Goal: Navigation & Orientation: Find specific page/section

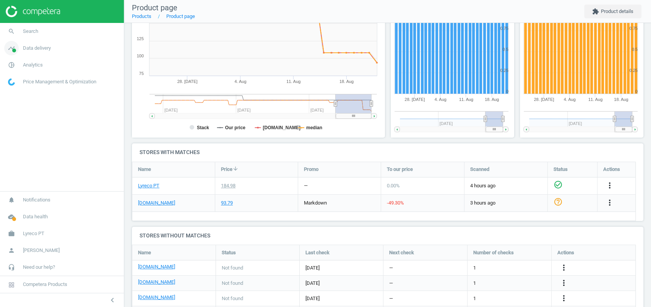
click at [23, 53] on link "timeline Data delivery" at bounding box center [62, 48] width 124 height 17
click at [24, 143] on link "pie_chart_outlined Analytics" at bounding box center [62, 150] width 124 height 17
click at [18, 91] on span "Products" at bounding box center [17, 93] width 18 height 6
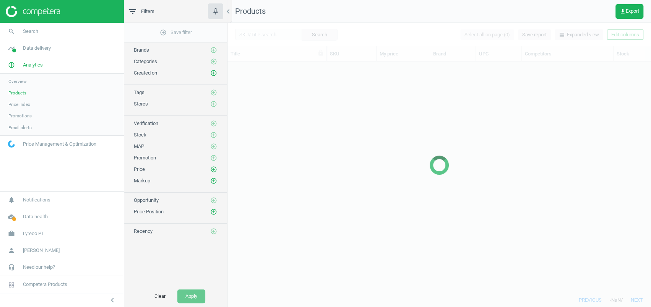
scroll to position [216, 416]
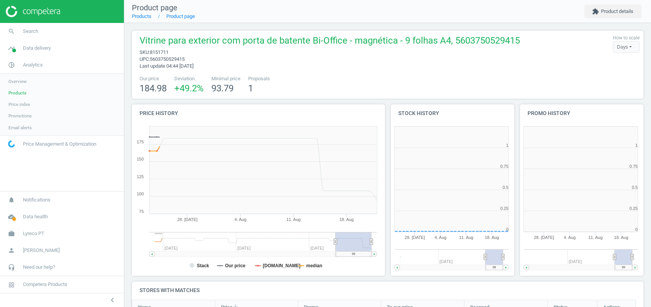
scroll to position [168, 137]
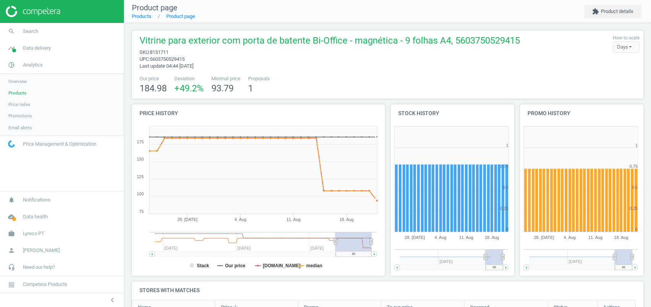
click at [155, 50] on span "8151711" at bounding box center [159, 52] width 19 height 6
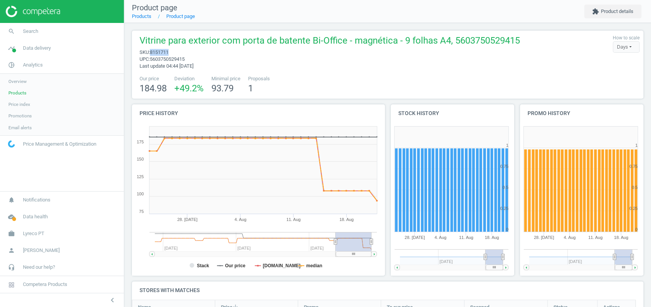
click at [155, 50] on span "8151711" at bounding box center [159, 52] width 19 height 6
copy span "8151711"
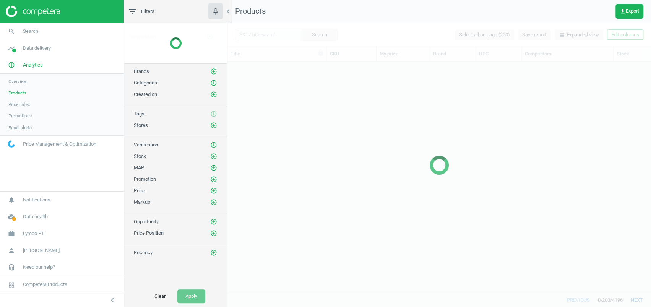
scroll to position [216, 416]
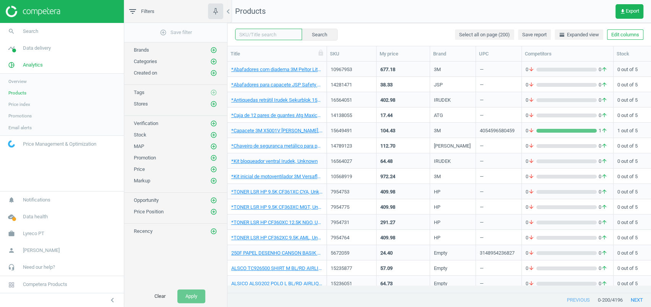
click at [267, 32] on input "text" at bounding box center [268, 34] width 67 height 11
paste input "8151711"
type input "8151711"
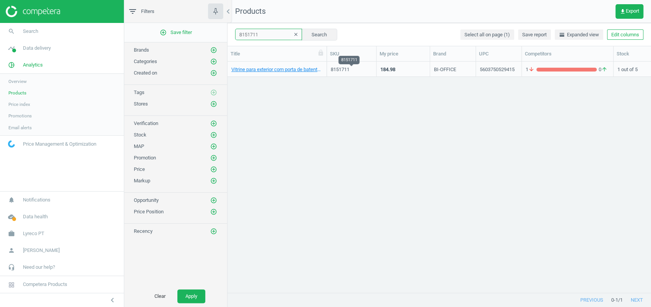
scroll to position [0, 164]
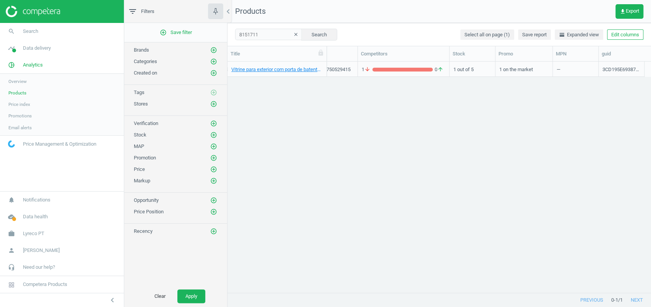
click at [626, 28] on div "8151711 clear Search Select all on page (1) Save report horizontal_split Expand…" at bounding box center [440, 34] width 424 height 23
click at [626, 33] on button "Edit columns" at bounding box center [625, 34] width 36 height 11
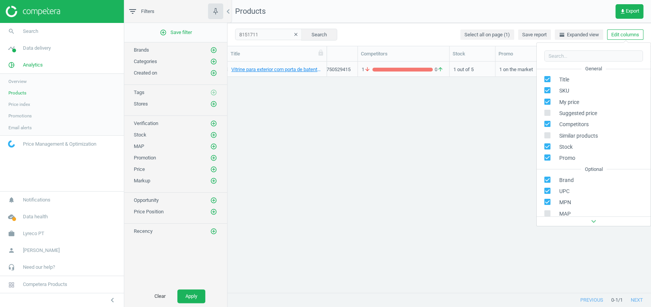
scroll to position [104, 0]
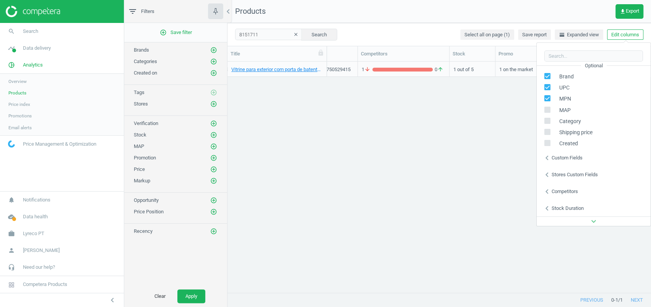
click at [565, 163] on div "chevron_left Custom fields" at bounding box center [594, 158] width 114 height 17
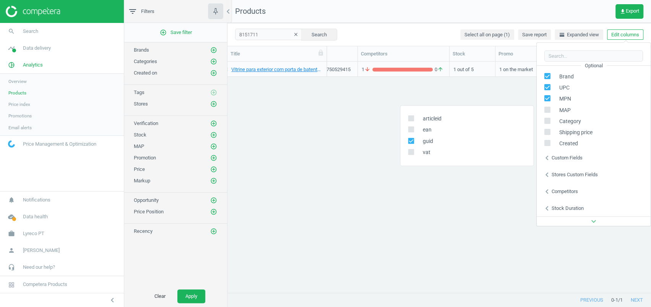
click at [561, 174] on div "Stores custom fields" at bounding box center [575, 174] width 46 height 7
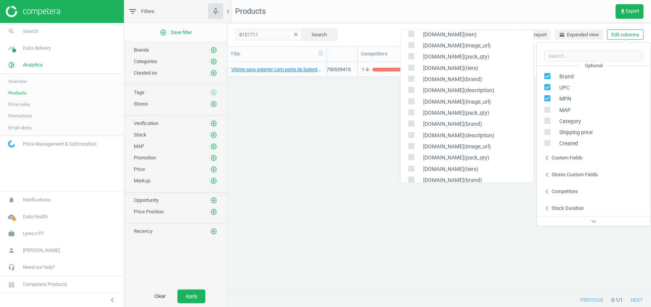
scroll to position [33, 0]
click at [470, 217] on div "Vitrine para exterior com porta de batente Bi-Office - magnética - 9 folhas A4,…" at bounding box center [440, 174] width 424 height 224
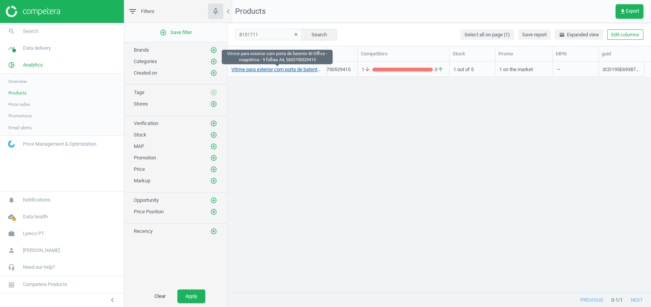
click at [280, 70] on link "Vitrine para exterior com porta de batente Bi-Office - magnética - 9 folhas A4,…" at bounding box center [276, 69] width 91 height 7
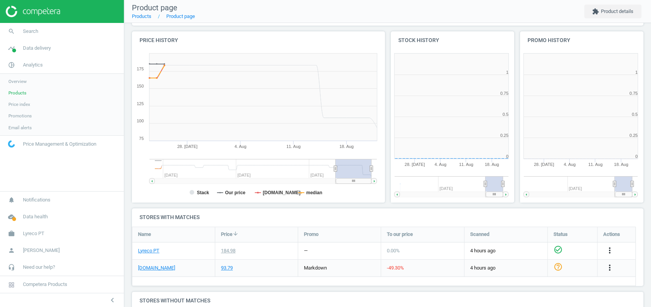
scroll to position [168, 137]
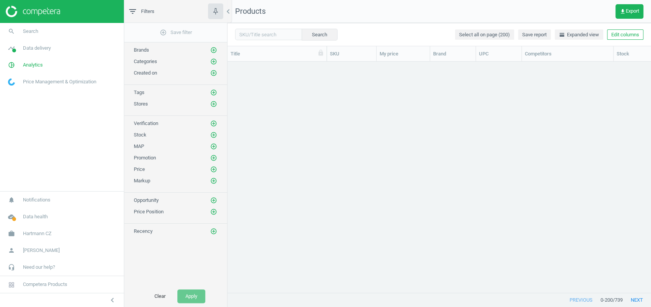
scroll to position [216, 416]
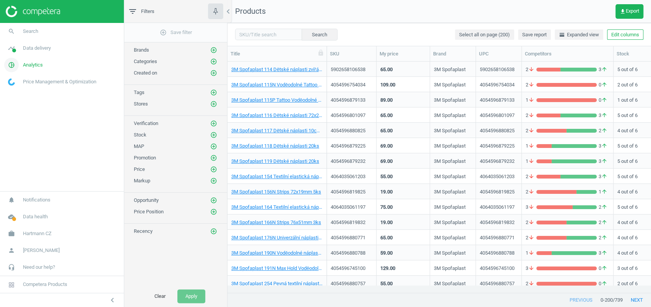
click at [43, 65] on span "Analytics" at bounding box center [33, 65] width 20 height 7
click at [46, 49] on span "Data delivery" at bounding box center [37, 48] width 28 height 7
click at [19, 108] on span "Stores" at bounding box center [14, 111] width 13 height 6
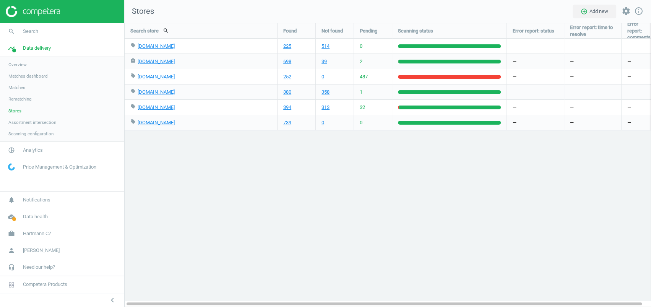
scroll to position [299, 542]
drag, startPoint x: 185, startPoint y: 77, endPoint x: 137, endPoint y: 80, distance: 48.2
click at [137, 80] on div "local_offer hartmanndirect.com edit delete" at bounding box center [200, 76] width 141 height 15
copy div "hartmanndirect.com"
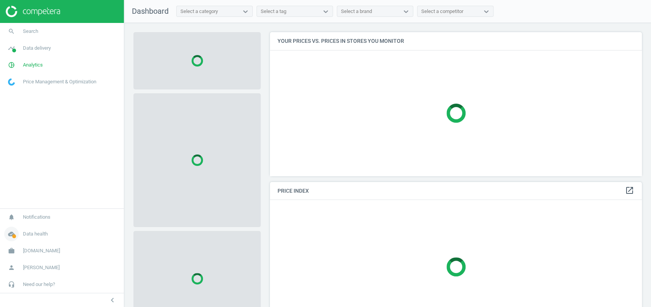
scroll to position [159, 380]
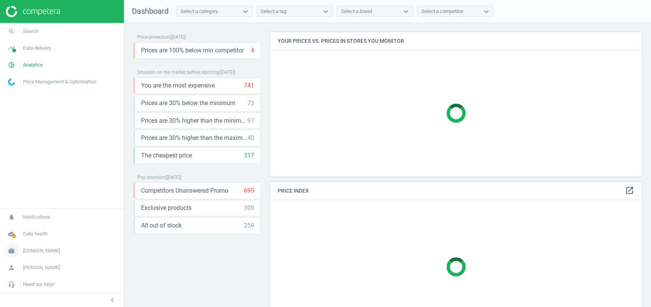
click at [23, 244] on span "work" at bounding box center [11, 250] width 23 height 17
click at [28, 230] on span "Switch campaign" at bounding box center [25, 228] width 34 height 6
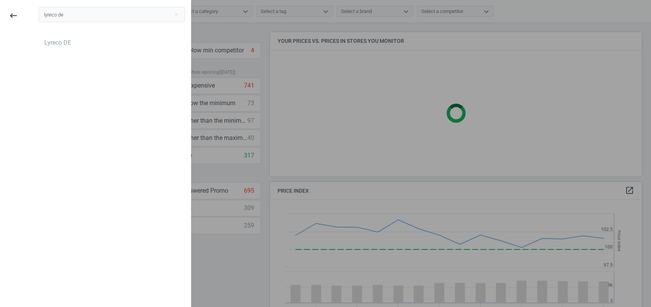
scroll to position [191, 380]
type input "lyreco de"
click at [54, 39] on div "Lyreco DE" at bounding box center [57, 43] width 27 height 8
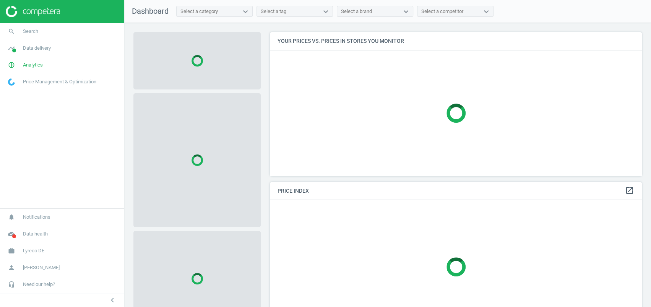
scroll to position [159, 380]
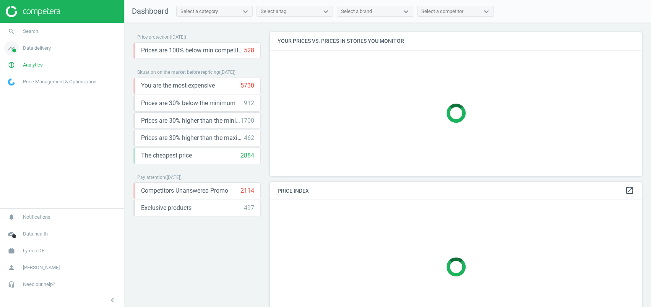
click at [32, 51] on span "Data delivery" at bounding box center [37, 48] width 28 height 7
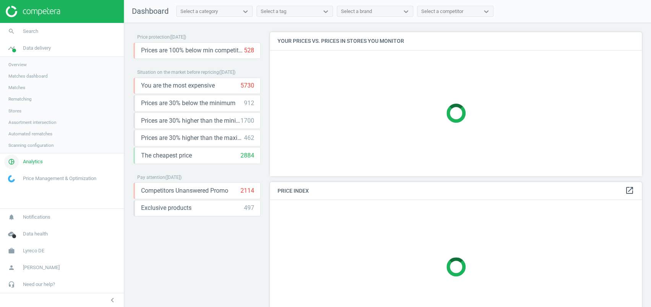
click at [31, 158] on link "pie_chart_outlined Analytics" at bounding box center [62, 161] width 124 height 17
click at [21, 55] on span "timeline" at bounding box center [11, 48] width 23 height 17
click at [16, 114] on link "Stores" at bounding box center [62, 110] width 124 height 11
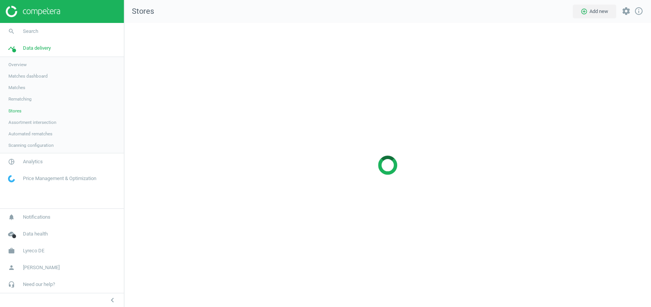
scroll to position [299, 542]
